Goal: Transaction & Acquisition: Purchase product/service

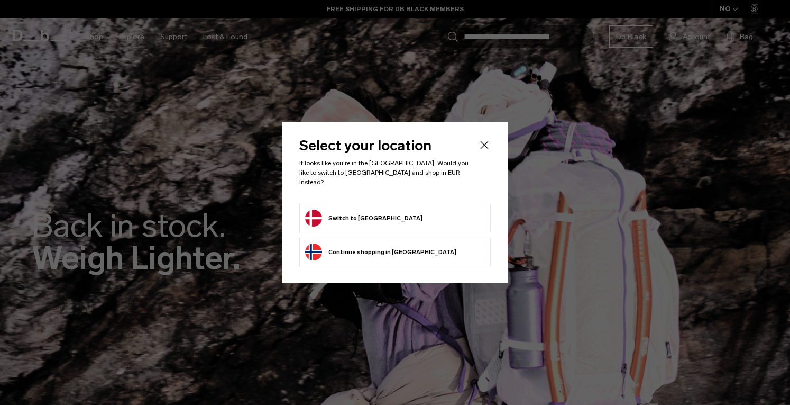
click at [354, 217] on button "Switch to Denmark" at bounding box center [363, 217] width 117 height 17
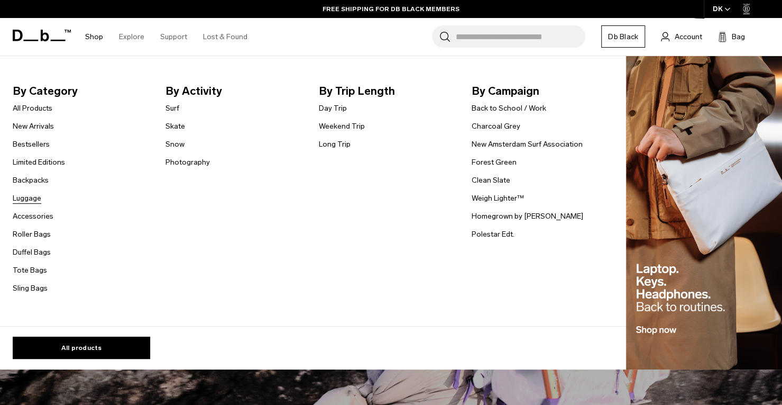
click at [29, 198] on link "Luggage" at bounding box center [27, 198] width 29 height 11
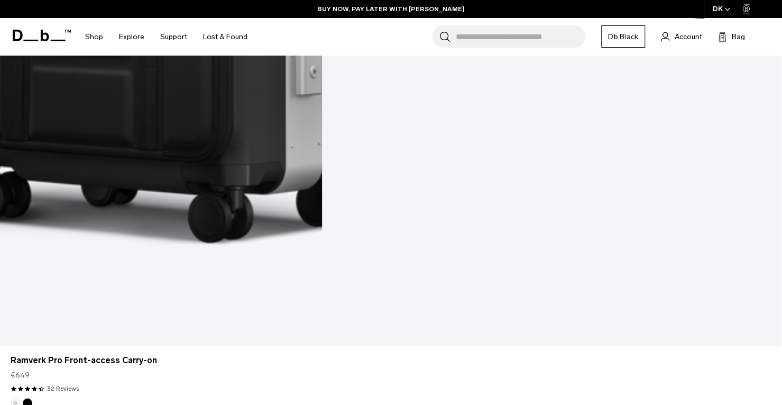
scroll to position [789, 0]
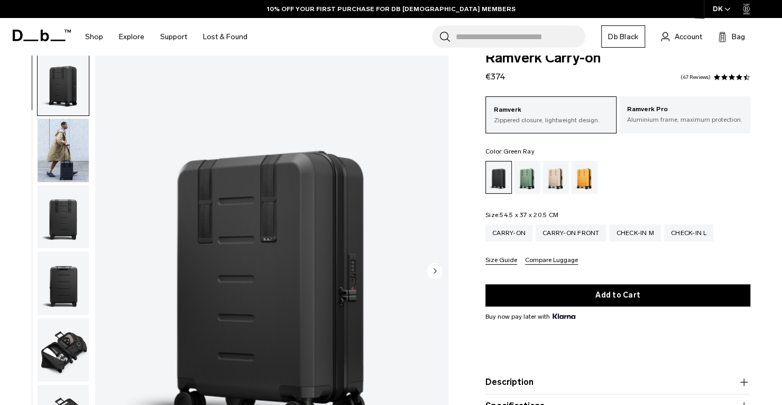
click at [521, 182] on div "Green Ray" at bounding box center [527, 177] width 27 height 33
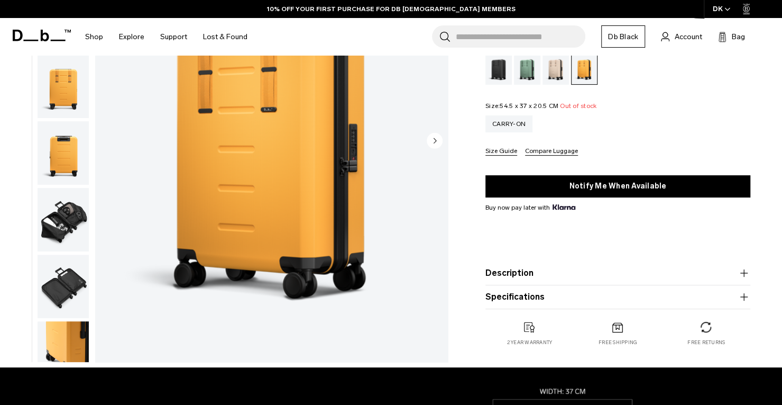
click at [65, 214] on img "button" at bounding box center [63, 219] width 51 height 63
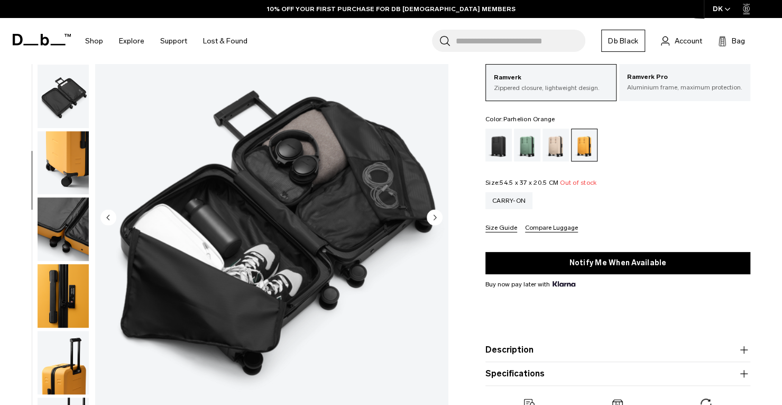
scroll to position [73, 0]
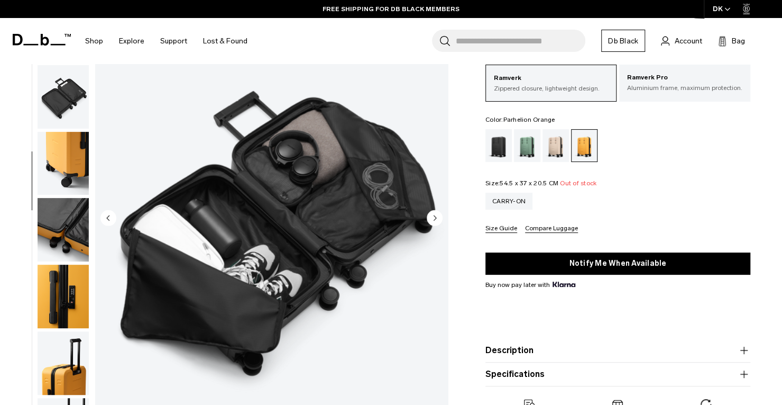
click at [435, 217] on icon "Next slide" at bounding box center [435, 217] width 3 height 5
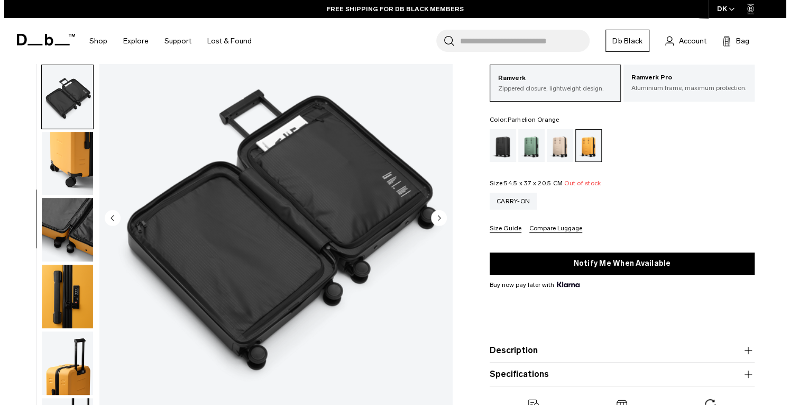
scroll to position [290, 0]
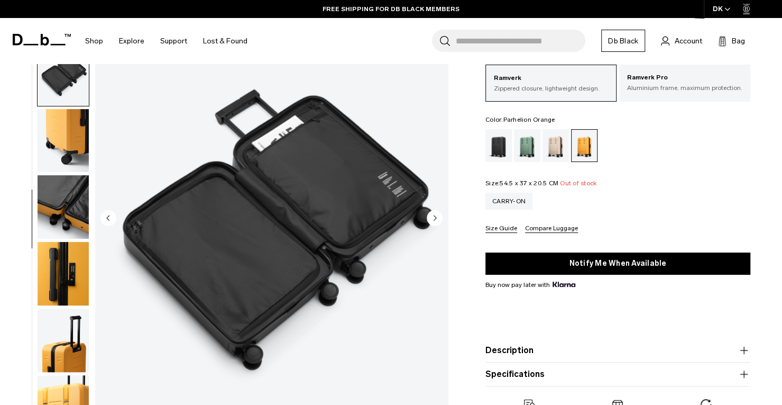
click at [435, 217] on icon "Next slide" at bounding box center [435, 217] width 3 height 5
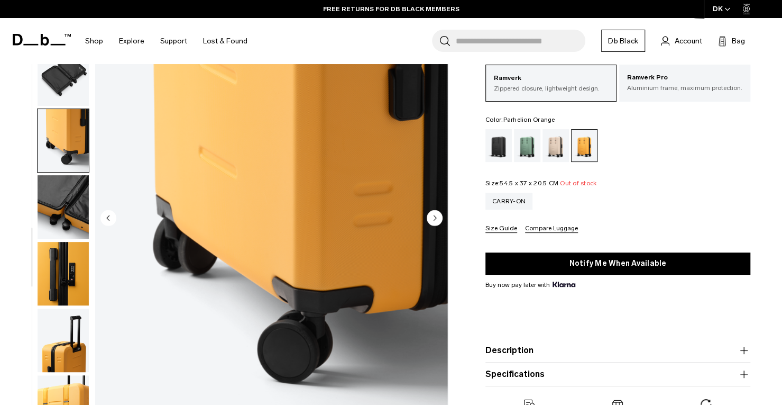
click at [115, 219] on circle "Previous slide" at bounding box center [109, 217] width 16 height 16
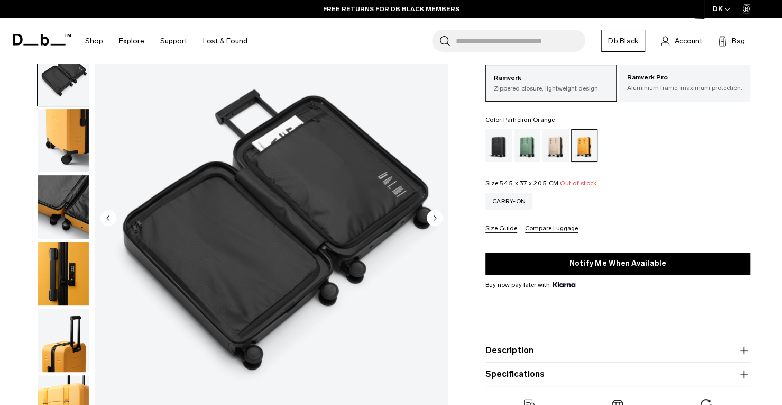
click at [433, 217] on circle "Next slide" at bounding box center [435, 217] width 16 height 16
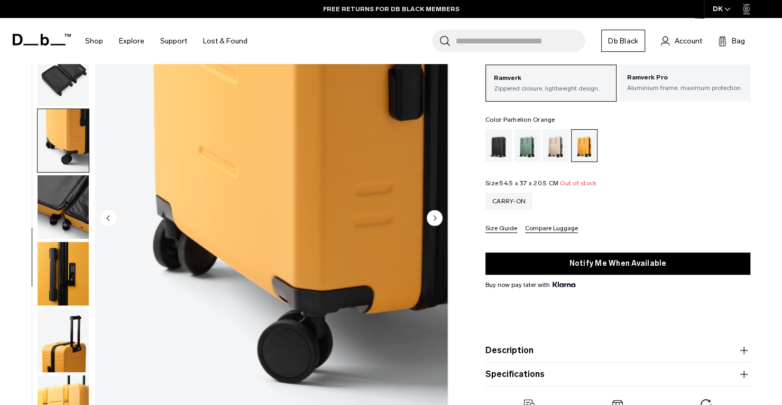
click at [433, 217] on circle "Next slide" at bounding box center [435, 217] width 16 height 16
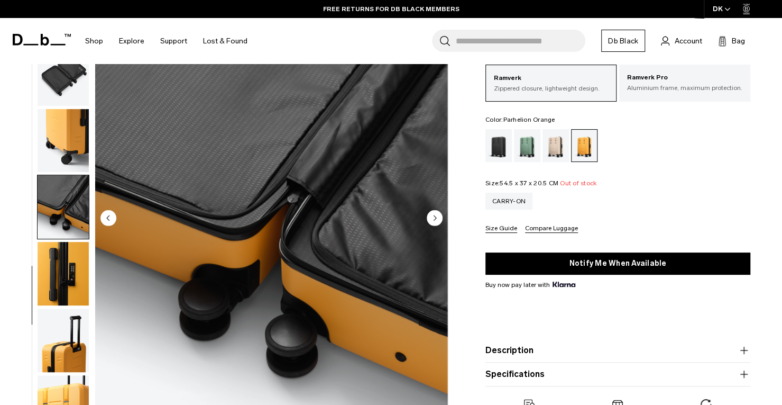
click at [433, 217] on circle "Next slide" at bounding box center [435, 217] width 16 height 16
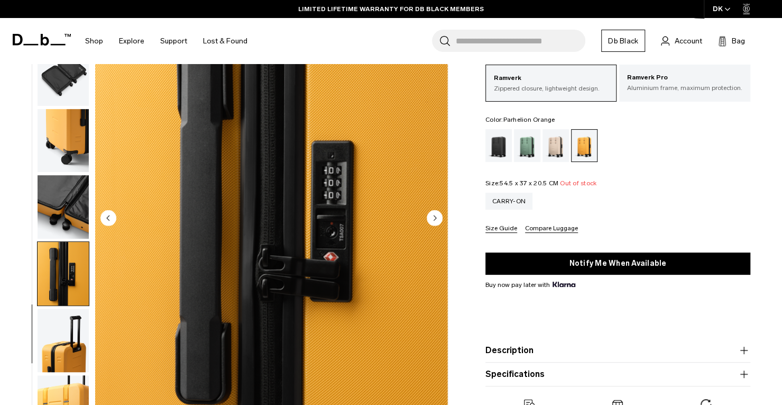
click at [433, 217] on circle "Next slide" at bounding box center [435, 217] width 16 height 16
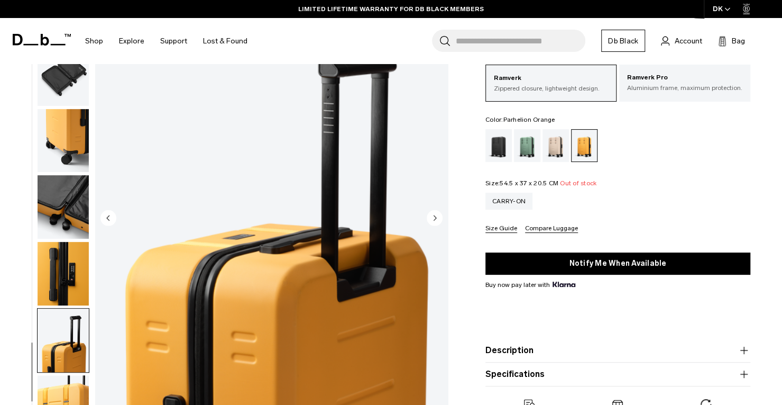
click at [433, 217] on circle "Next slide" at bounding box center [435, 217] width 16 height 16
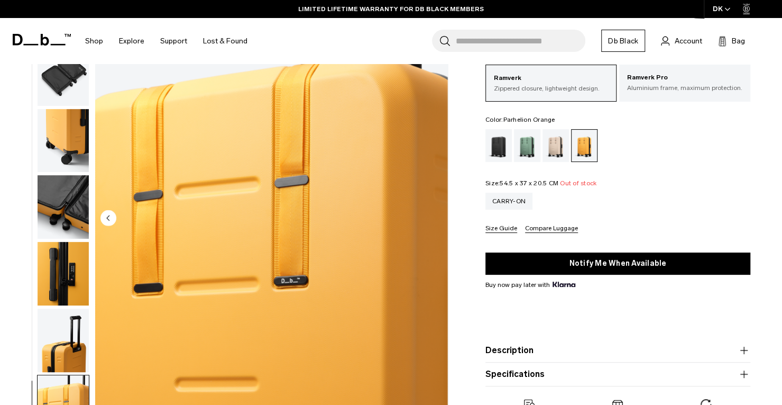
click at [433, 217] on img "11 / 11" at bounding box center [271, 218] width 353 height 441
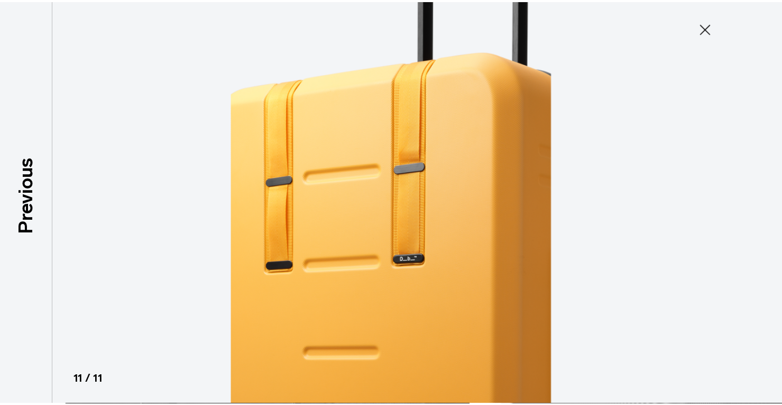
scroll to position [284, 0]
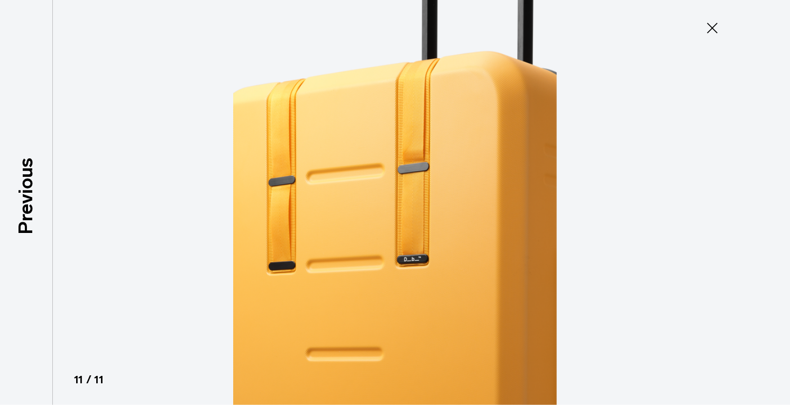
click at [711, 29] on icon at bounding box center [712, 28] width 11 height 11
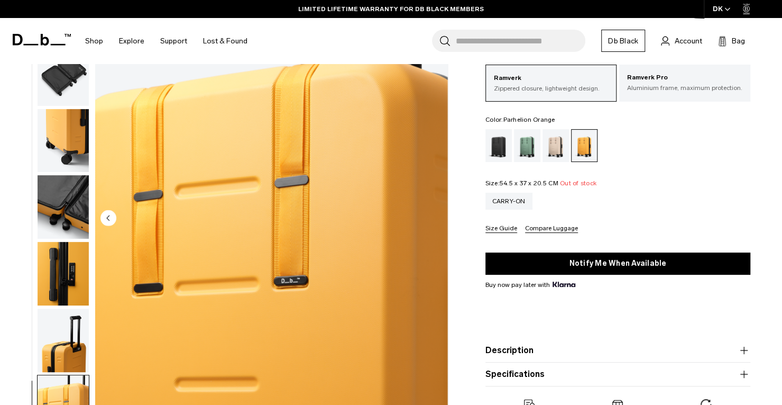
scroll to position [0, 0]
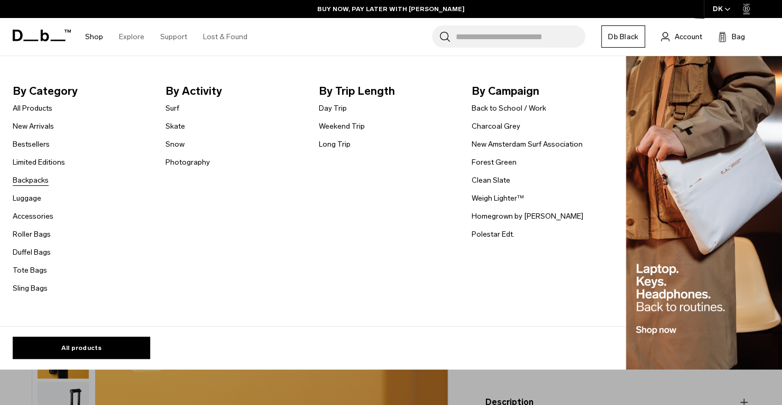
click at [27, 179] on link "Backpacks" at bounding box center [31, 180] width 36 height 11
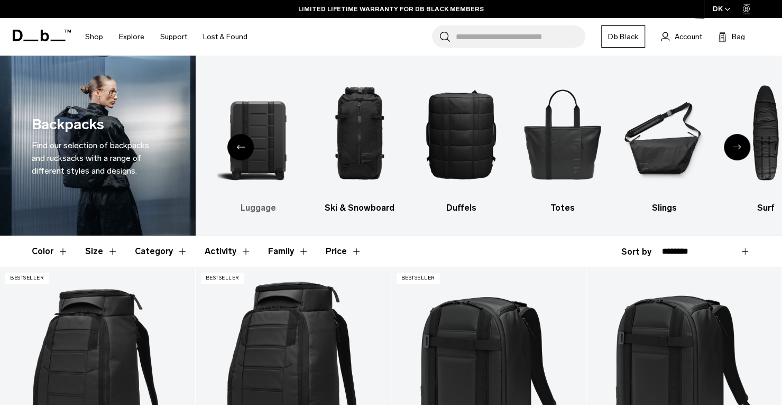
click at [263, 174] on img "2 / 10" at bounding box center [258, 133] width 83 height 125
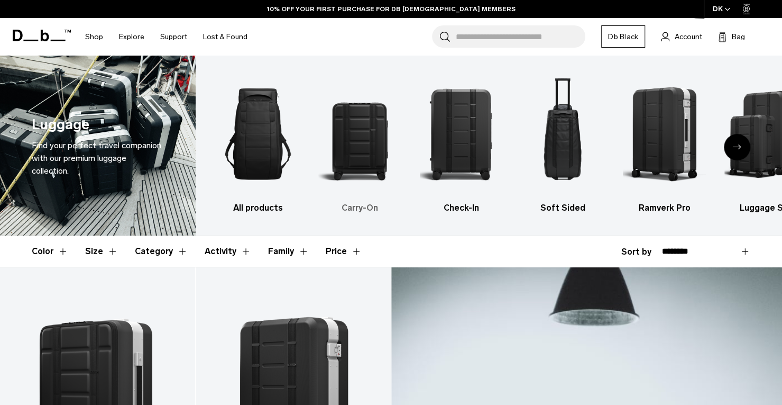
click at [358, 151] on img "2 / 6" at bounding box center [359, 133] width 83 height 125
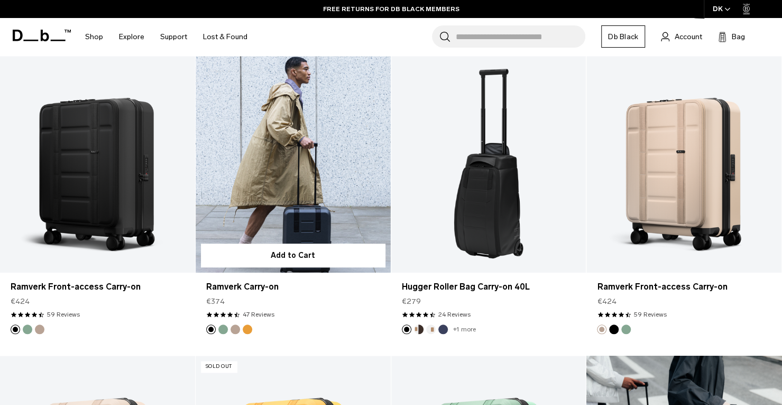
scroll to position [510, 0]
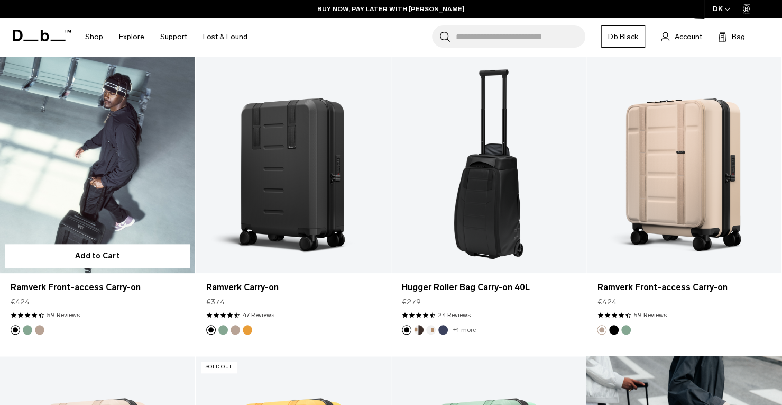
click at [114, 178] on link "Ramverk Front-access Carry-on" at bounding box center [97, 165] width 195 height 217
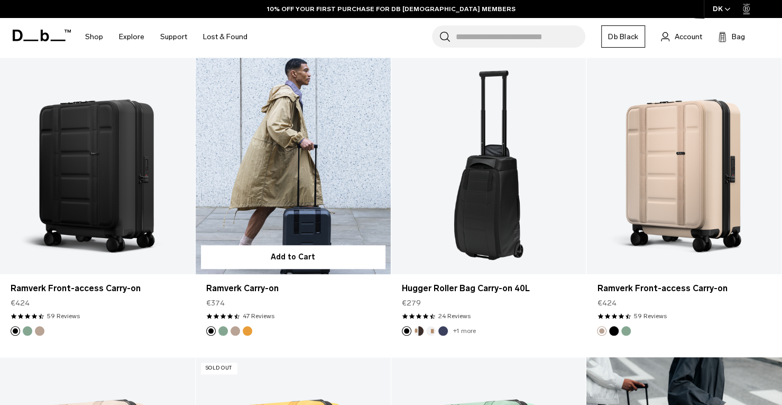
drag, startPoint x: 0, startPoint y: 0, endPoint x: 227, endPoint y: 144, distance: 269.1
click at [227, 144] on link "Ramverk Carry-on" at bounding box center [293, 166] width 195 height 217
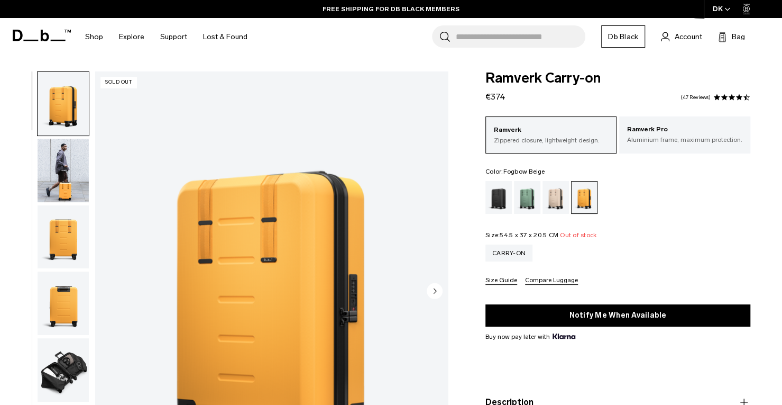
click at [564, 198] on div "Fogbow Beige" at bounding box center [556, 197] width 27 height 33
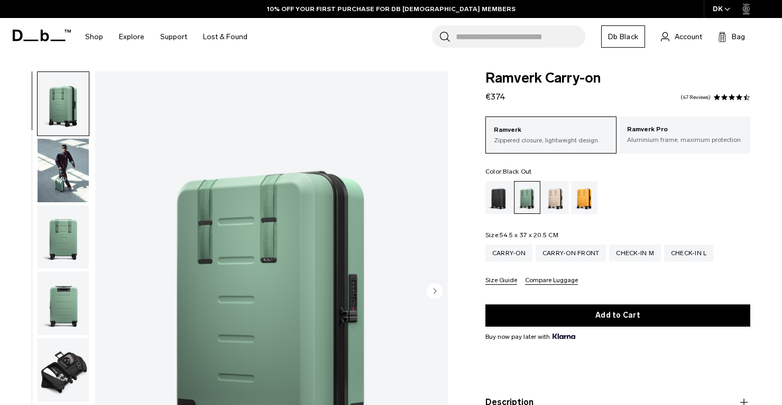
click at [498, 202] on div "Black Out" at bounding box center [499, 197] width 27 height 33
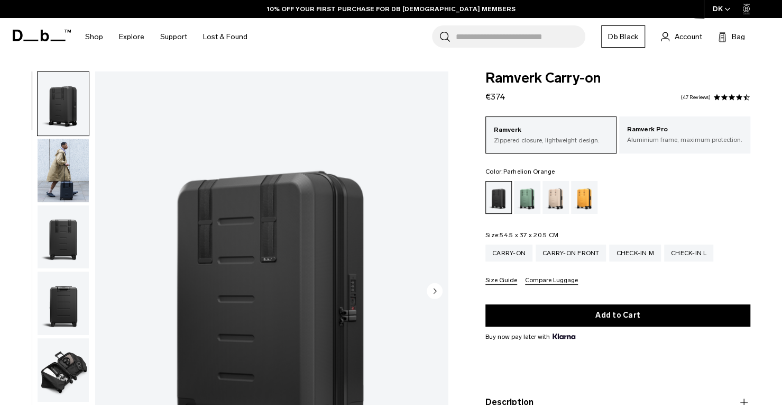
click at [581, 197] on div "Parhelion Orange" at bounding box center [584, 197] width 27 height 33
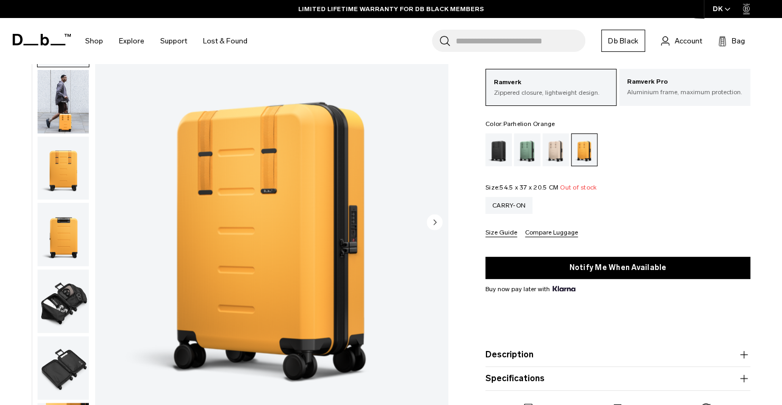
scroll to position [62, 0]
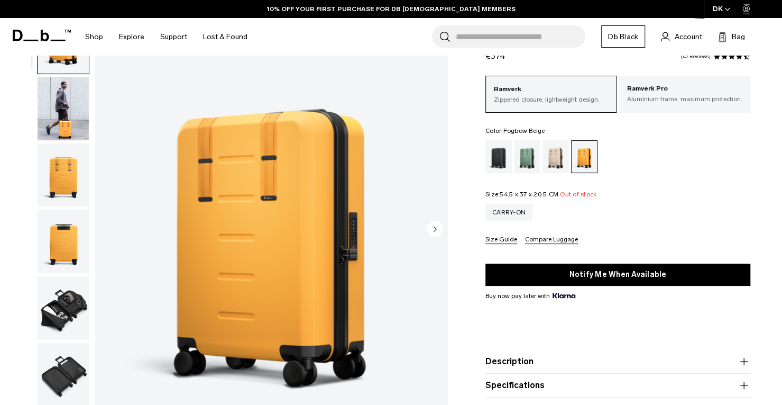
click at [554, 154] on div "Fogbow Beige" at bounding box center [556, 156] width 27 height 33
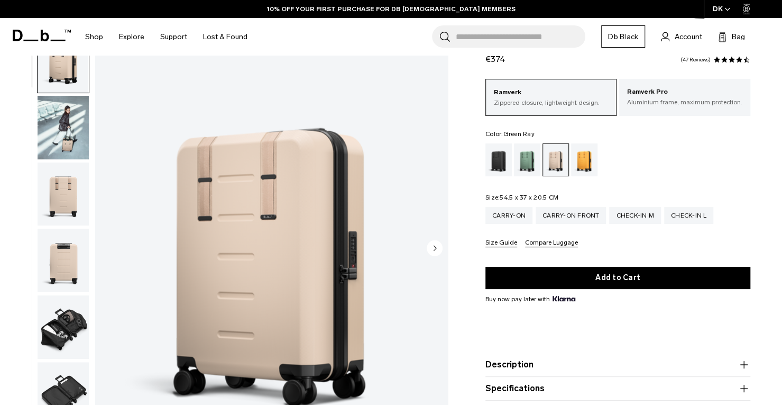
click at [522, 162] on div "Green Ray" at bounding box center [527, 159] width 27 height 33
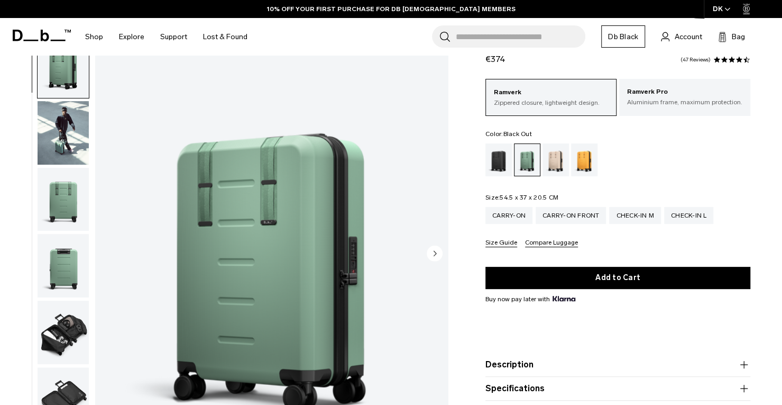
click at [496, 159] on div "Black Out" at bounding box center [499, 159] width 27 height 33
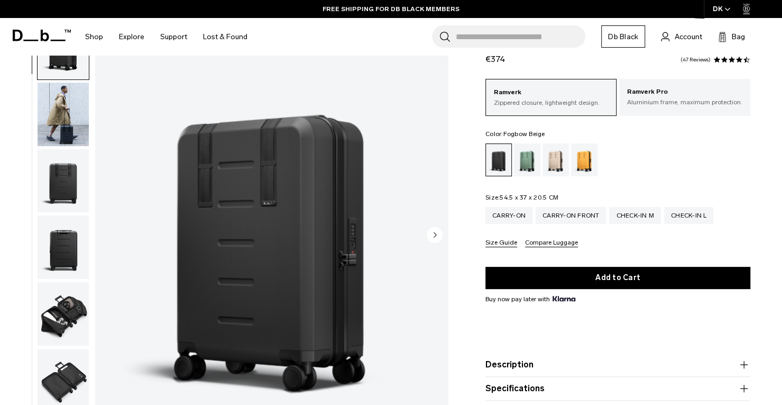
click at [553, 156] on div "Fogbow Beige" at bounding box center [556, 159] width 27 height 33
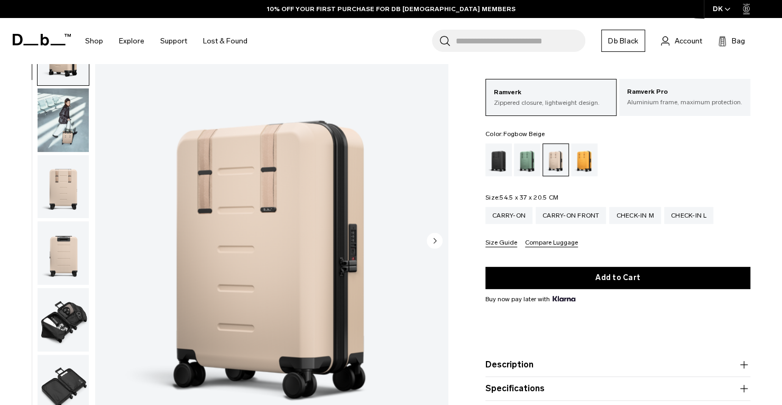
scroll to position [50, 0]
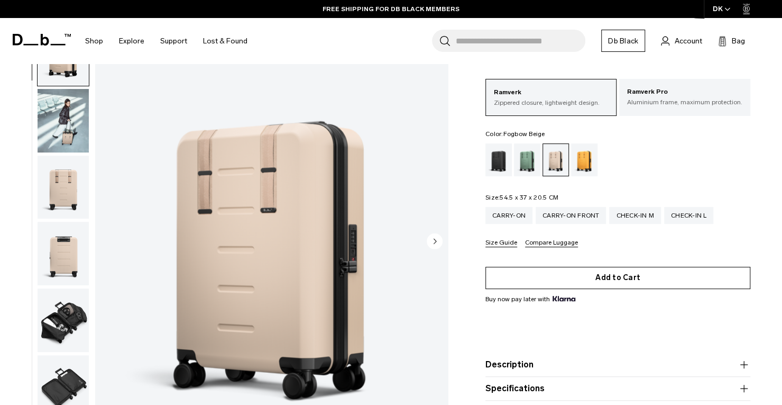
click at [592, 278] on button "Add to Cart" at bounding box center [618, 278] width 265 height 22
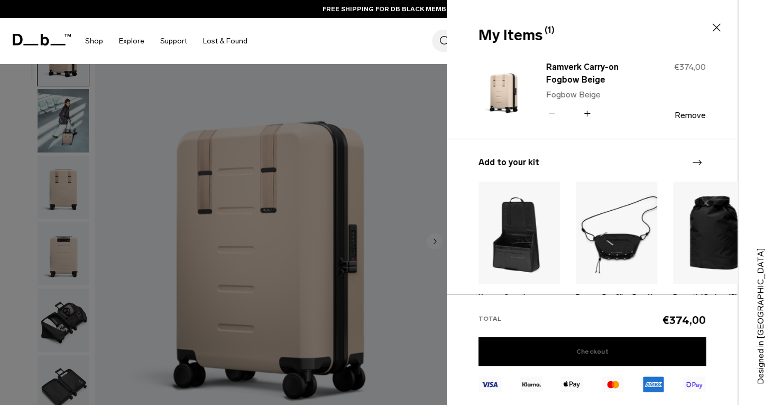
click at [583, 352] on link "Checkout" at bounding box center [592, 351] width 227 height 29
